Goal: Information Seeking & Learning: Find specific fact

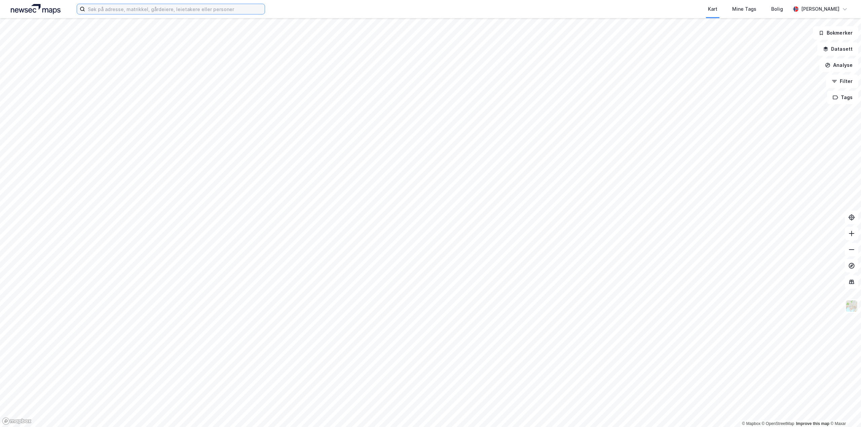
click at [117, 8] on input at bounding box center [175, 9] width 180 height 10
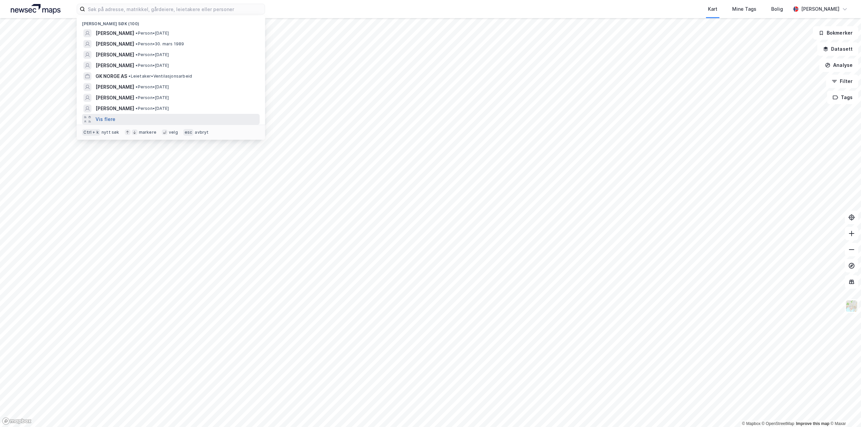
click at [111, 122] on button "Vis flere" at bounding box center [105, 119] width 20 height 8
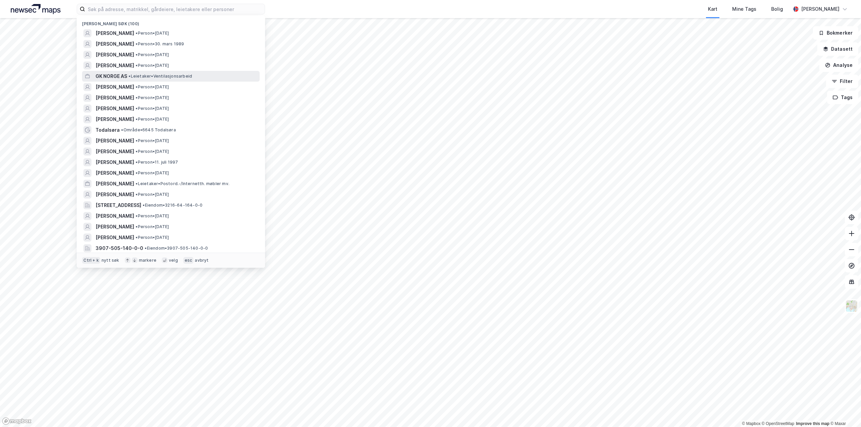
click at [121, 75] on span "GK NORGE AS" at bounding box center [111, 76] width 32 height 8
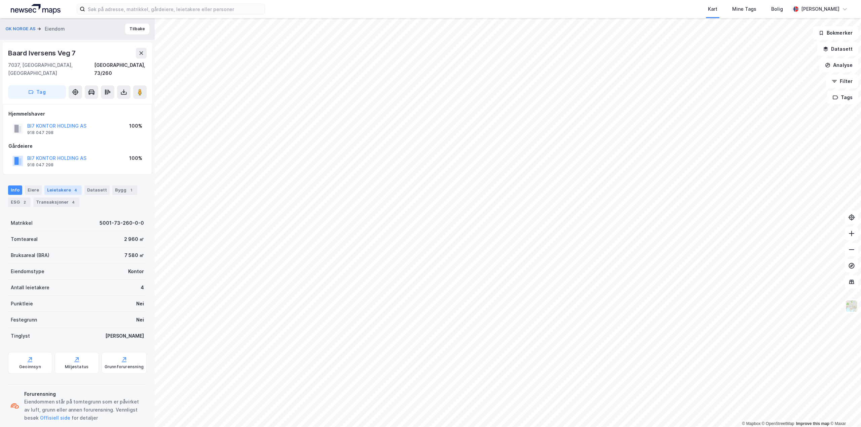
click at [62, 186] on div "Leietakere 4" at bounding box center [62, 190] width 37 height 9
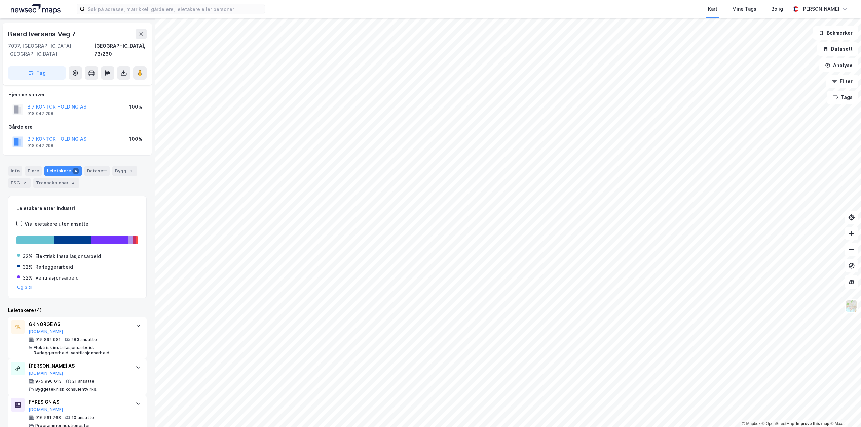
scroll to position [60, 0]
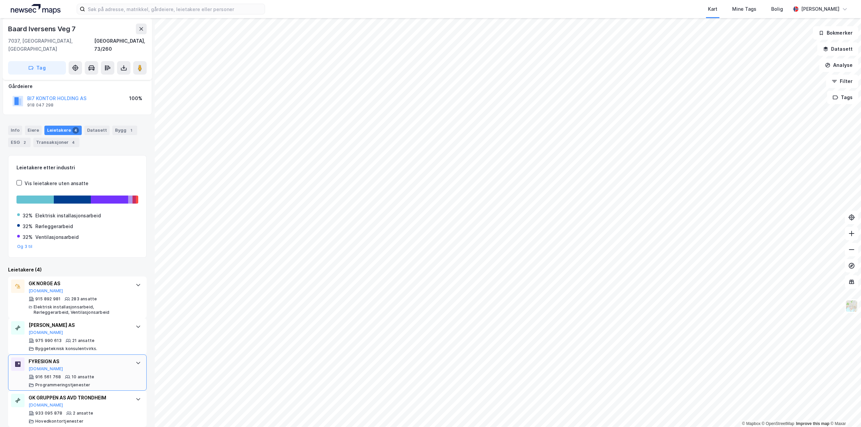
click at [60, 366] on div "FYRESIGN AS Proff.no 916 561 768 10 ansatte Programmeringstjenester" at bounding box center [79, 373] width 100 height 30
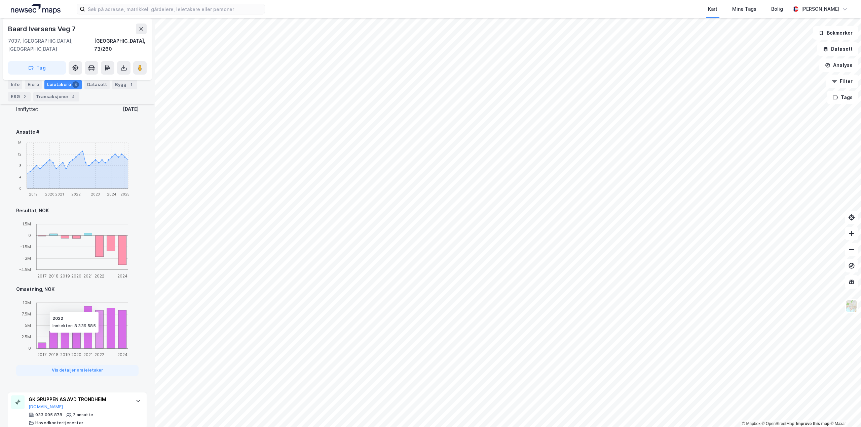
scroll to position [402, 0]
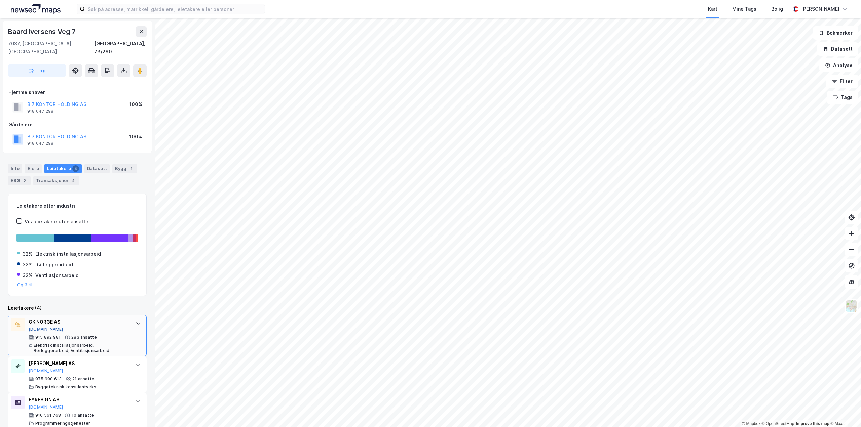
click at [38, 327] on button "[DOMAIN_NAME]" at bounding box center [46, 329] width 35 height 5
click at [48, 318] on div "GK NORGE AS" at bounding box center [79, 322] width 100 height 8
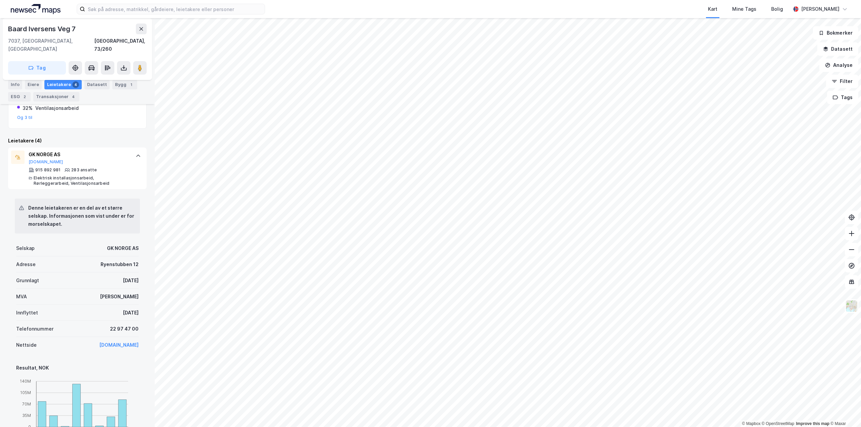
scroll to position [168, 0]
